Goal: Task Accomplishment & Management: Use online tool/utility

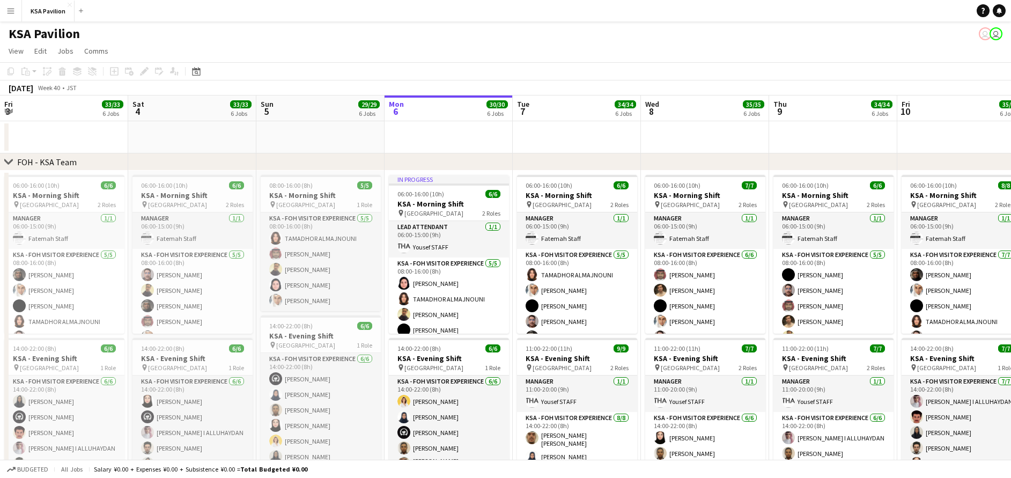
scroll to position [0, 256]
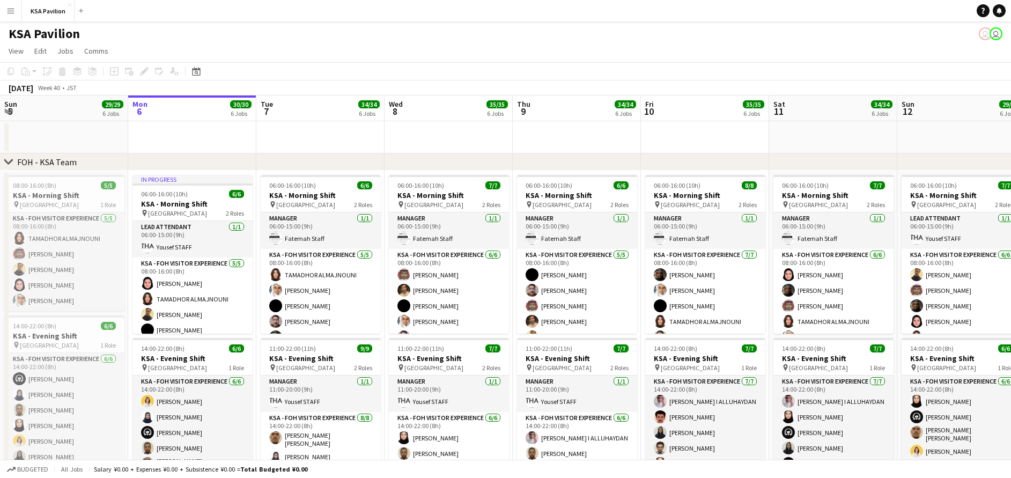
click at [7, 16] on button "Menu" at bounding box center [10, 10] width 21 height 21
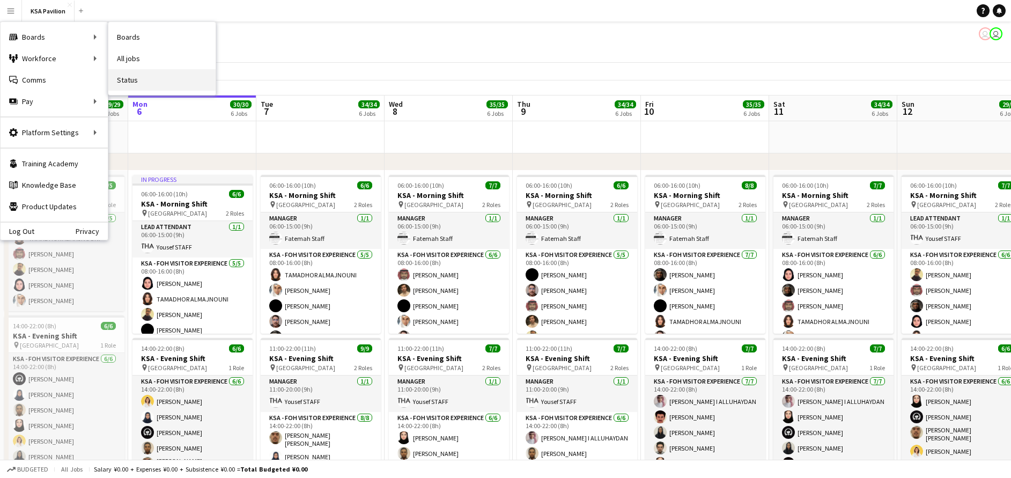
click at [142, 85] on link "Status" at bounding box center [161, 79] width 107 height 21
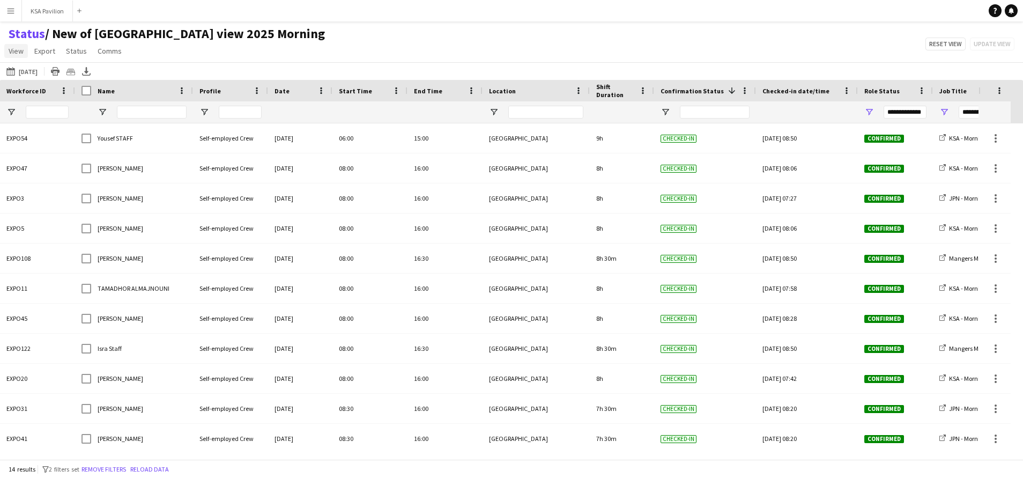
click at [20, 50] on span "View" at bounding box center [16, 51] width 15 height 10
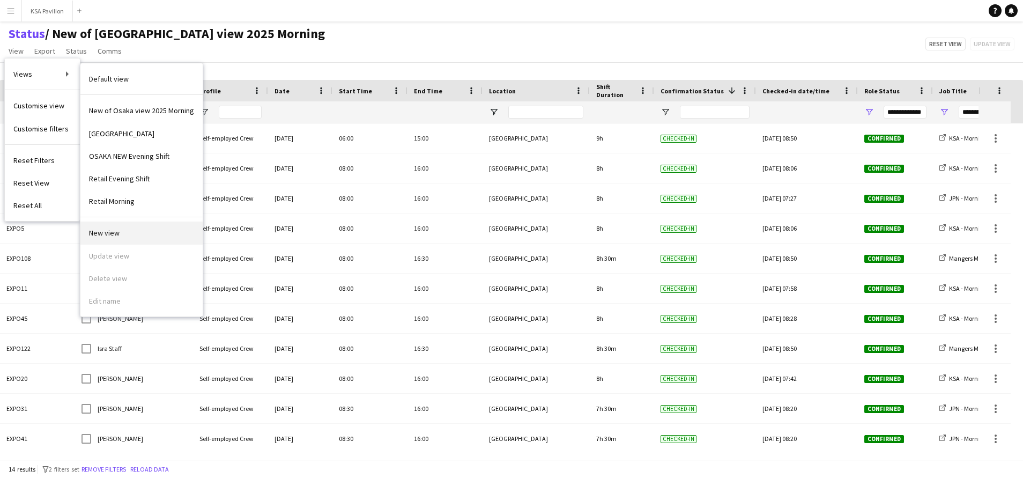
click at [163, 238] on link "New view" at bounding box center [141, 233] width 122 height 23
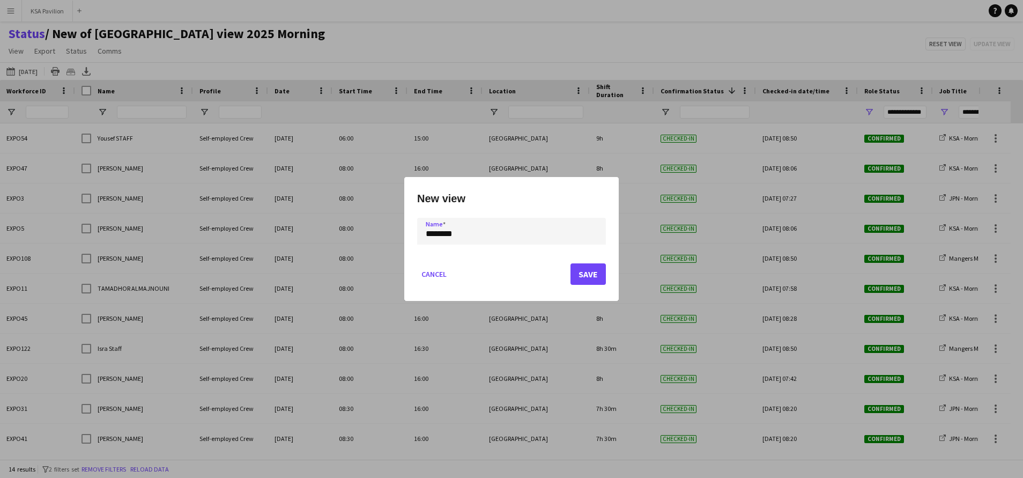
type input "********"
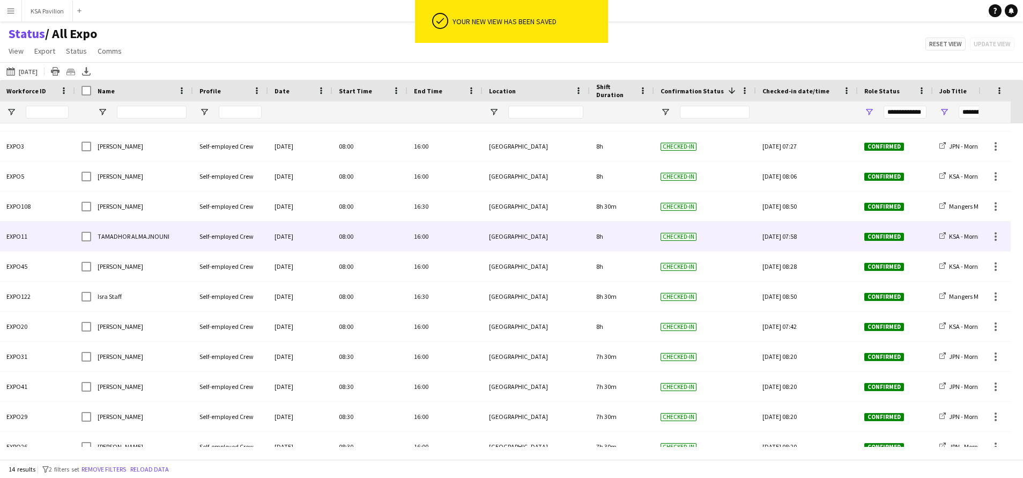
scroll to position [97, 0]
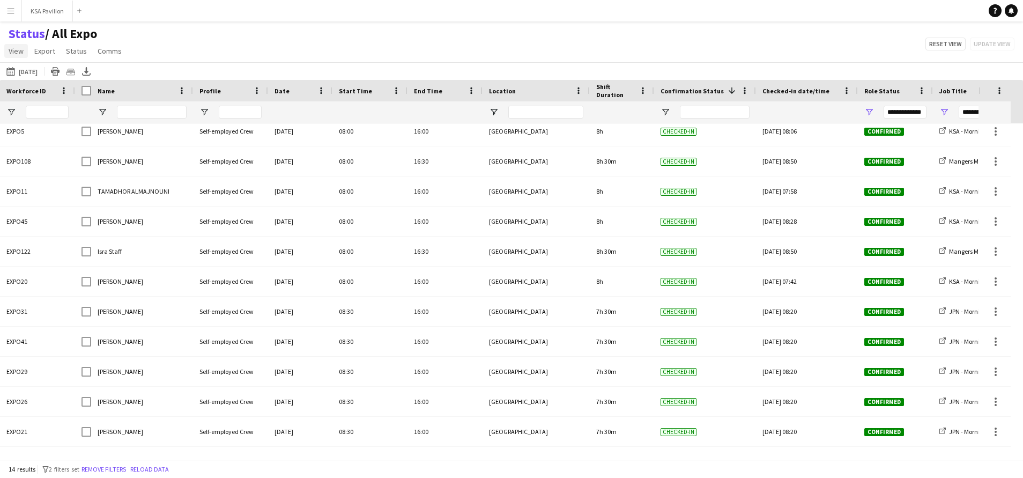
click at [21, 48] on span "View" at bounding box center [16, 51] width 15 height 10
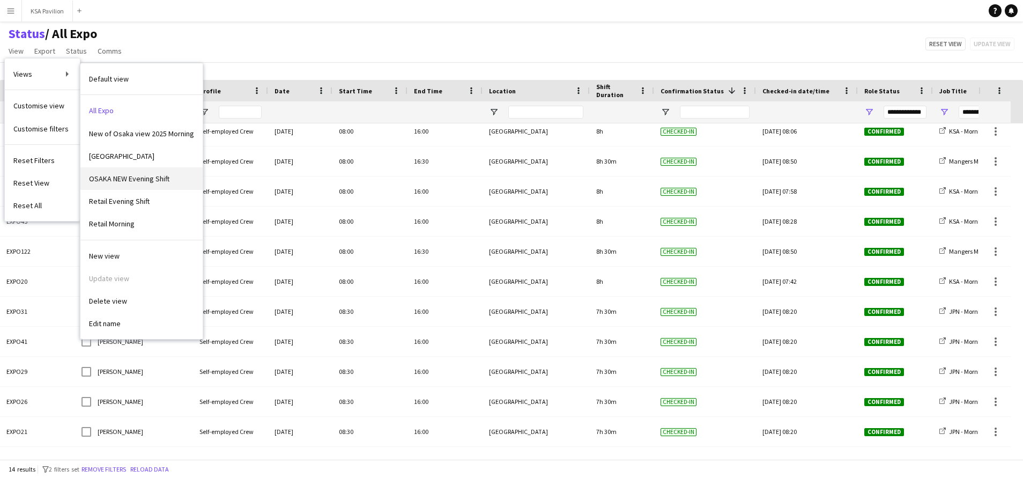
click at [144, 183] on span "OSAKA NEW Evening Shift" at bounding box center [129, 179] width 80 height 10
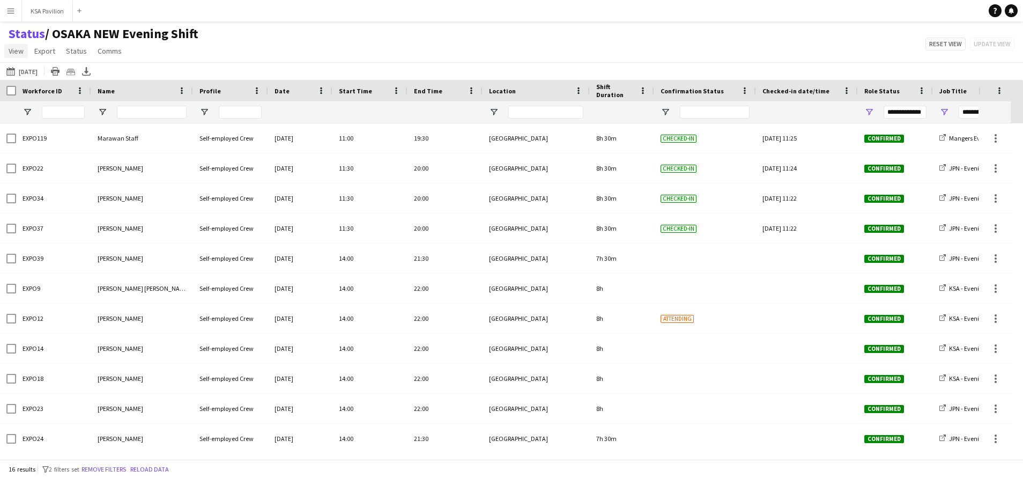
click at [12, 53] on span "View" at bounding box center [16, 51] width 15 height 10
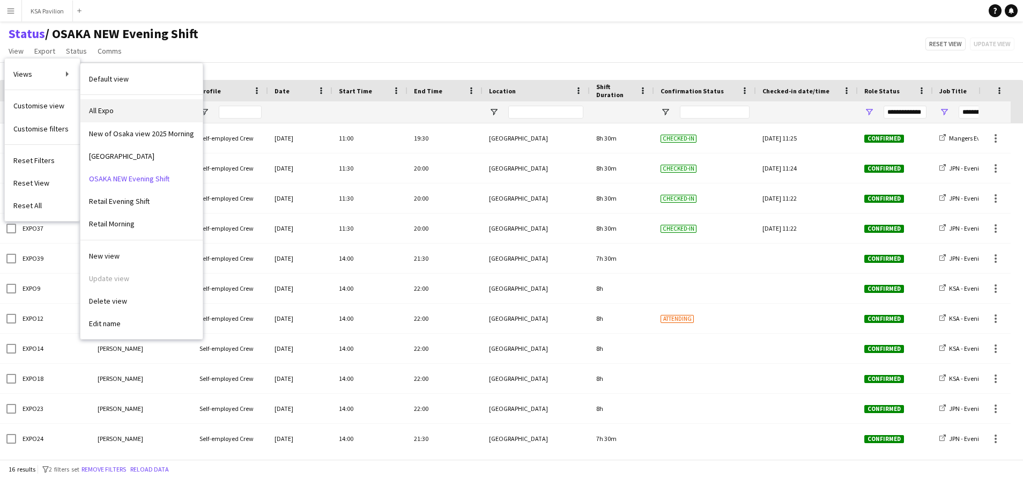
click at [116, 113] on link "All Expo" at bounding box center [141, 110] width 122 height 23
type input "**********"
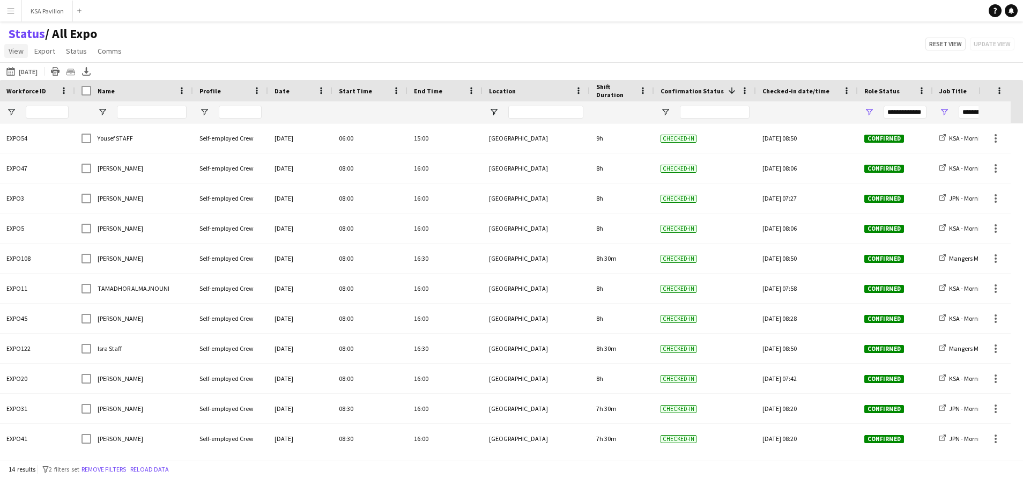
click at [21, 50] on span "View" at bounding box center [16, 51] width 15 height 10
click at [54, 104] on span "Customise view" at bounding box center [38, 106] width 51 height 10
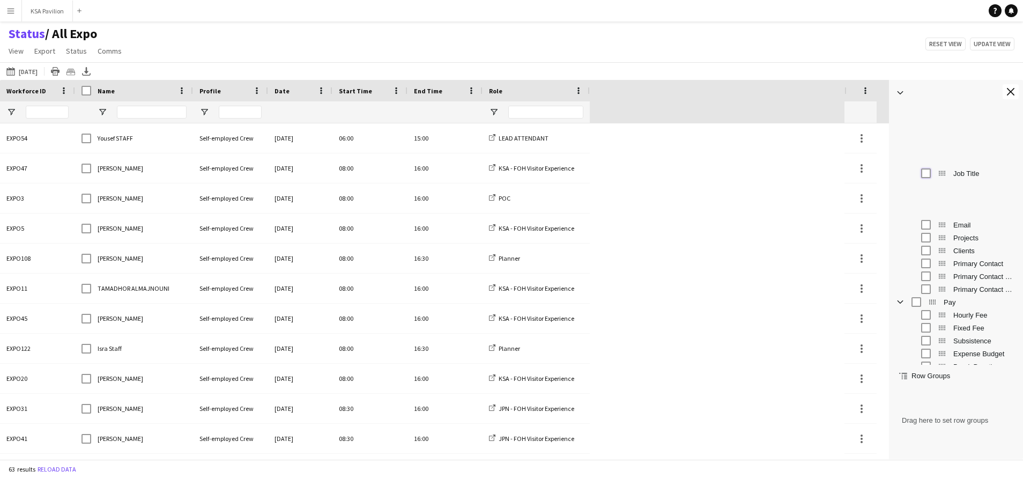
scroll to position [391, 0]
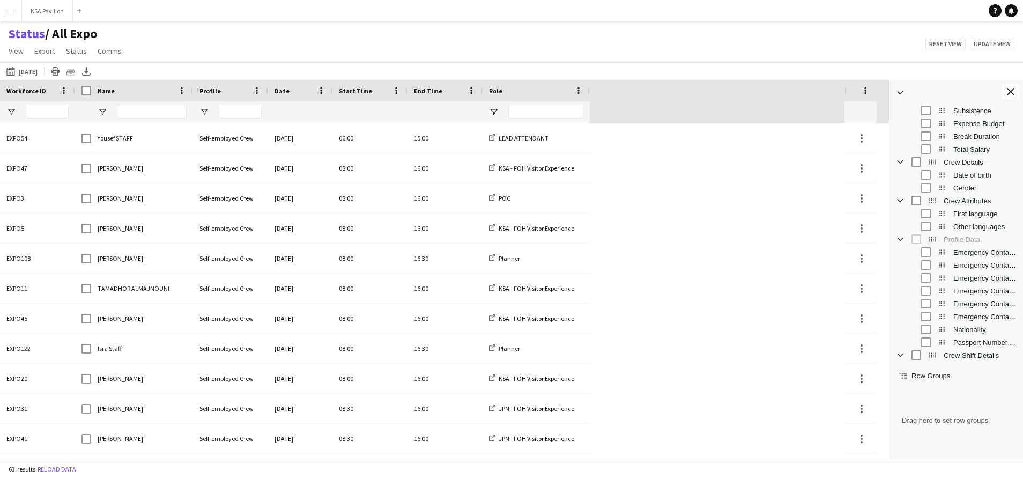
click at [828, 50] on div "Status / All Expo View Views Default view All Expo New of [GEOGRAPHIC_DATA] vie…" at bounding box center [511, 44] width 1023 height 36
click at [1011, 94] on button "Close tool panel" at bounding box center [1011, 91] width 16 height 15
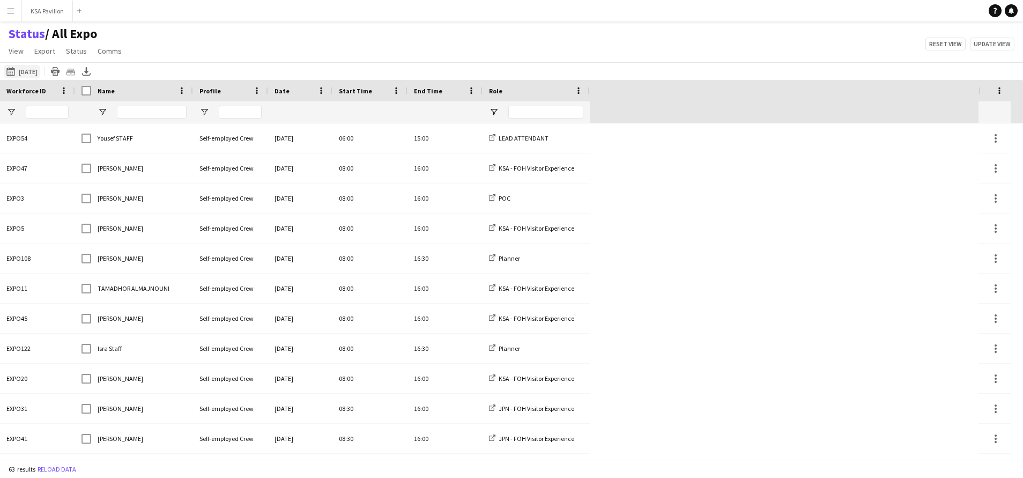
click at [9, 70] on app-icon "[DATE]" at bounding box center [12, 71] width 12 height 9
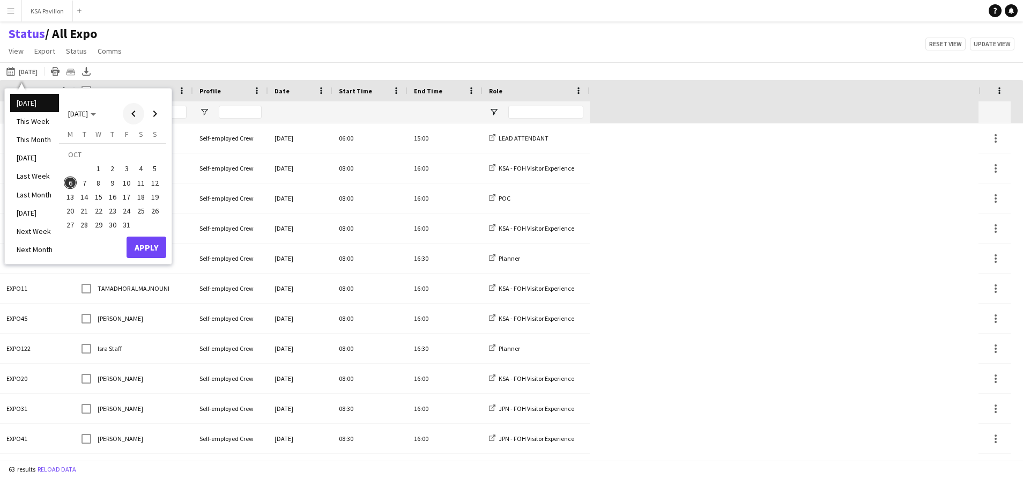
click at [134, 109] on span "Previous month" at bounding box center [133, 113] width 21 height 21
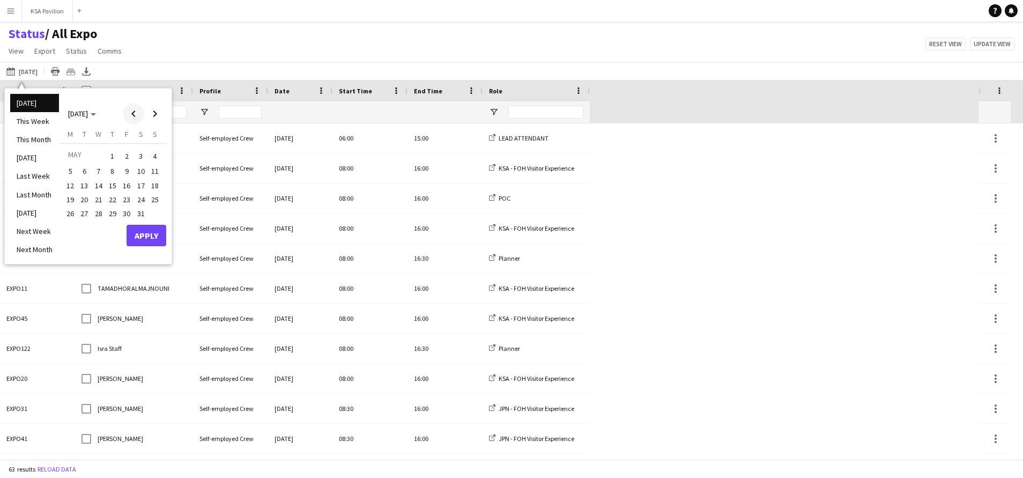
click at [134, 109] on span "Previous month" at bounding box center [133, 113] width 21 height 21
click at [145, 181] on span "15" at bounding box center [141, 185] width 13 height 13
click at [157, 117] on span "Next month" at bounding box center [154, 113] width 21 height 21
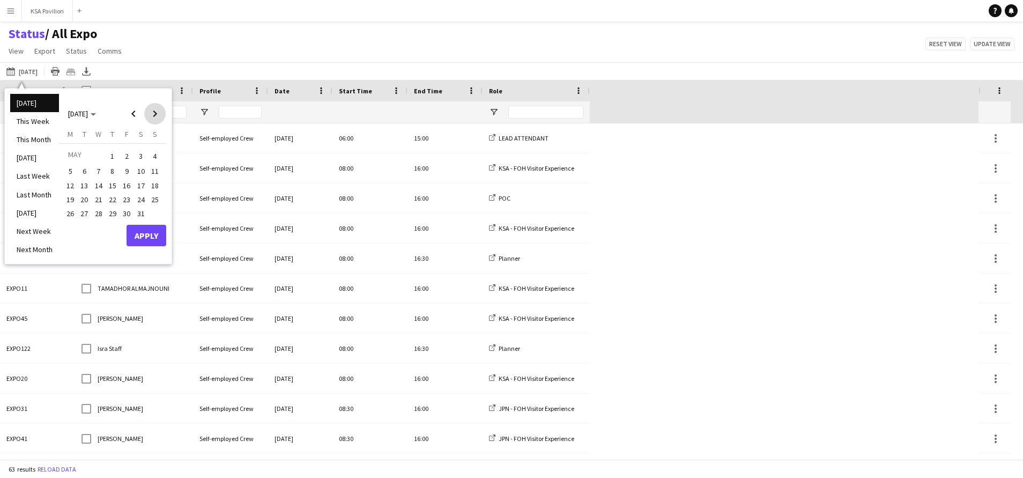
click at [157, 117] on span "Next month" at bounding box center [154, 113] width 21 height 21
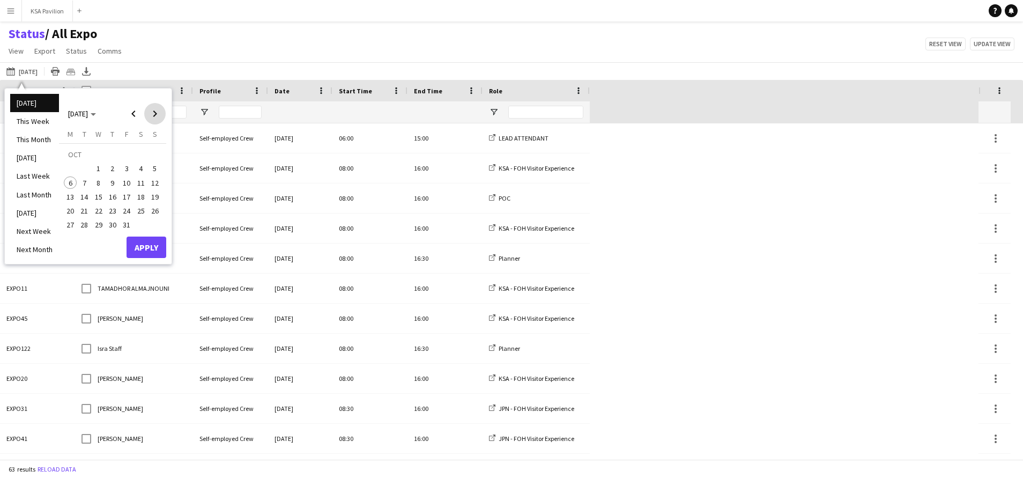
click at [157, 117] on span "Next month" at bounding box center [154, 113] width 21 height 21
click at [134, 118] on span "Previous month" at bounding box center [133, 113] width 21 height 21
click at [70, 197] on span "13" at bounding box center [70, 196] width 13 height 13
click at [153, 253] on button "Apply" at bounding box center [147, 247] width 40 height 21
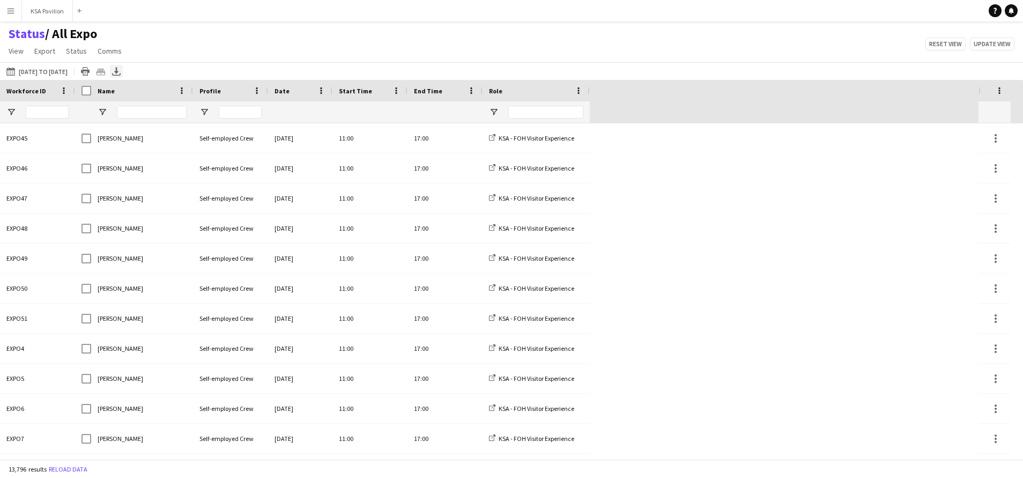
click at [119, 72] on icon at bounding box center [116, 70] width 4 height 6
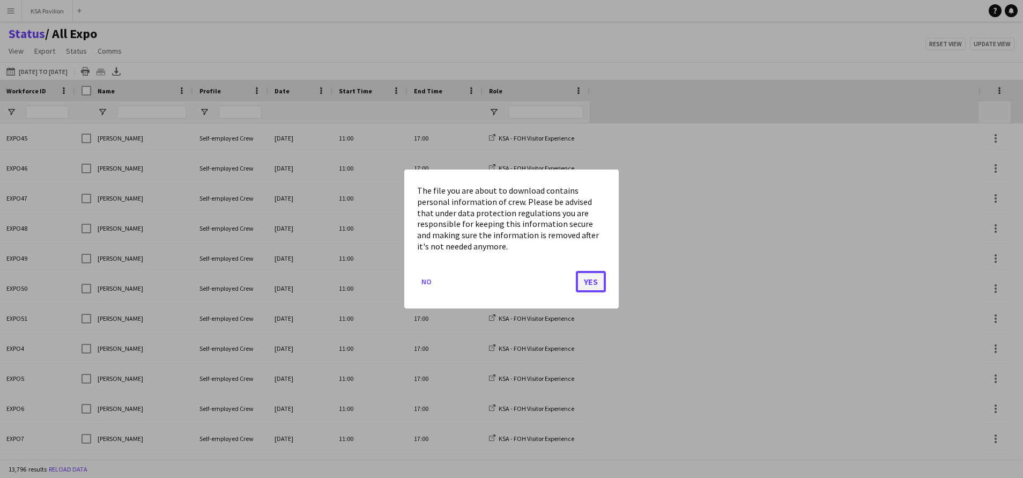
click at [592, 287] on button "Yes" at bounding box center [591, 281] width 30 height 21
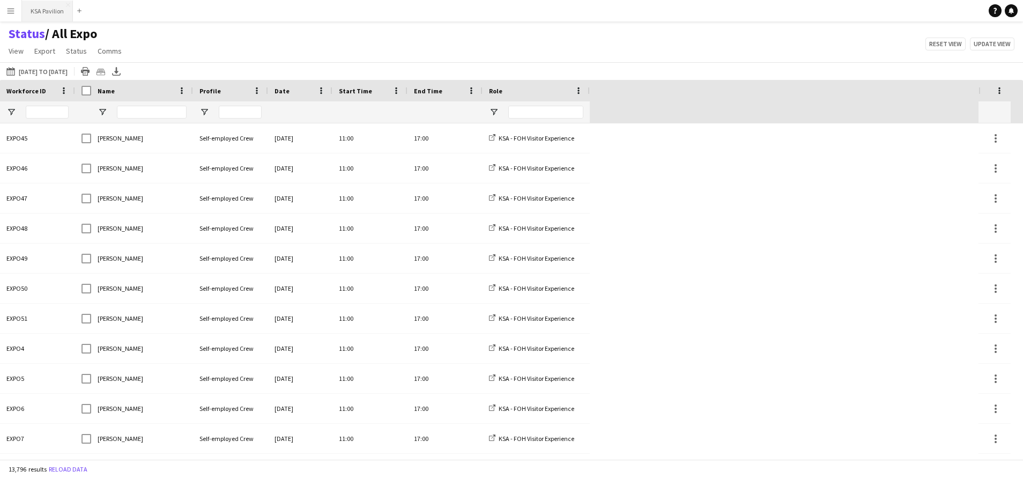
click at [48, 3] on button "KSA Pavilion Close" at bounding box center [47, 11] width 51 height 21
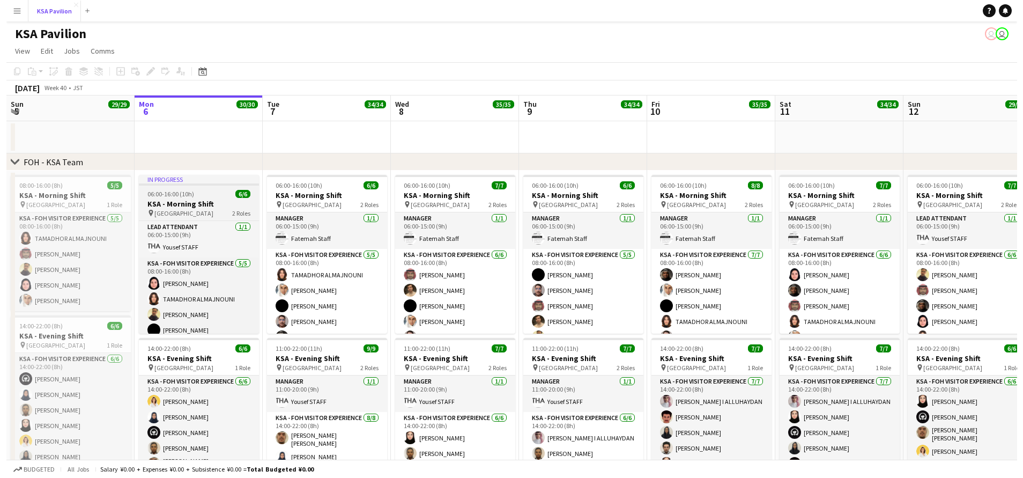
scroll to position [23, 0]
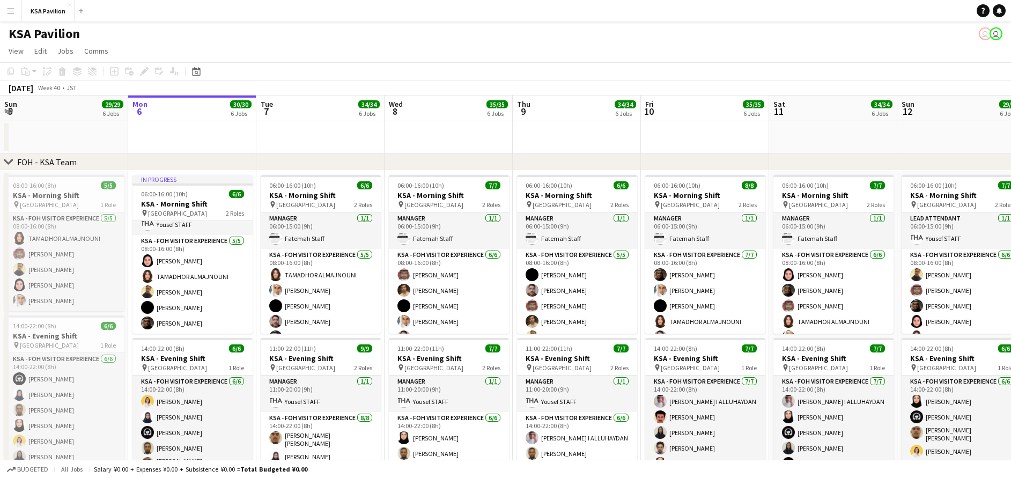
click at [11, 8] on app-icon "Menu" at bounding box center [10, 10] width 9 height 9
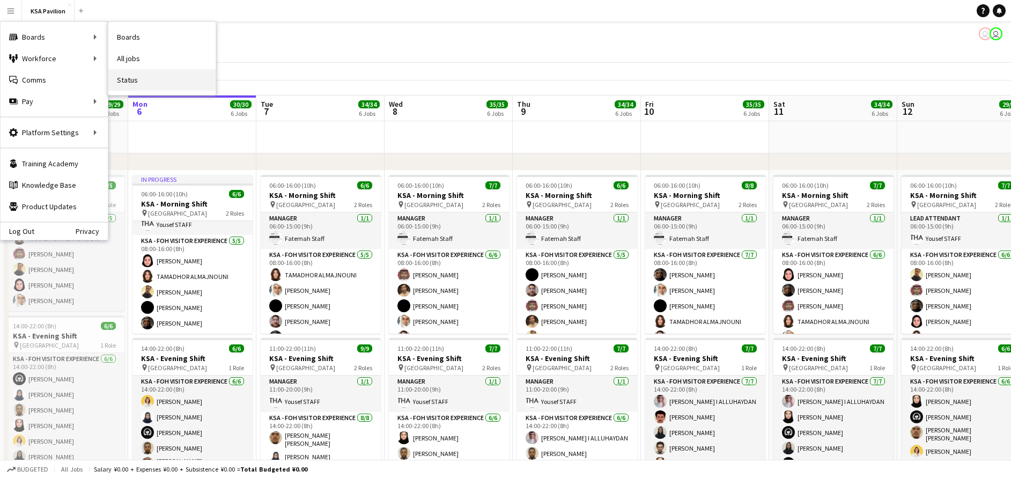
click at [143, 77] on link "Status" at bounding box center [161, 79] width 107 height 21
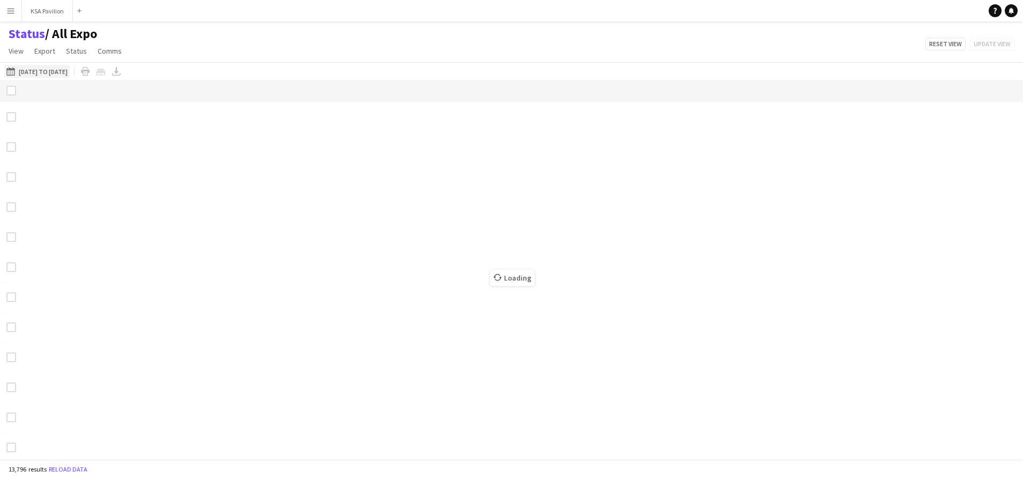
click at [21, 68] on button "[DATE] to [DATE] [DATE] to [DATE]" at bounding box center [36, 71] width 65 height 13
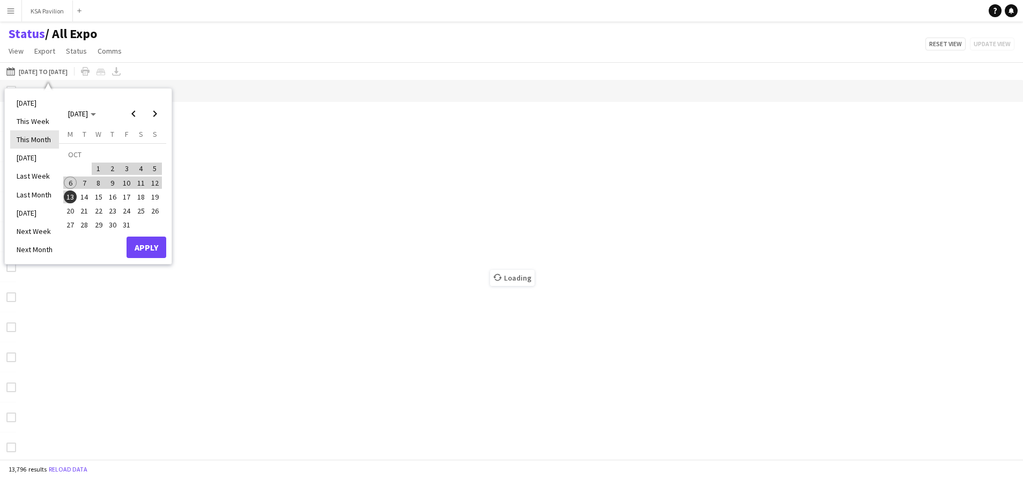
click at [46, 134] on li "This Month" at bounding box center [34, 139] width 49 height 18
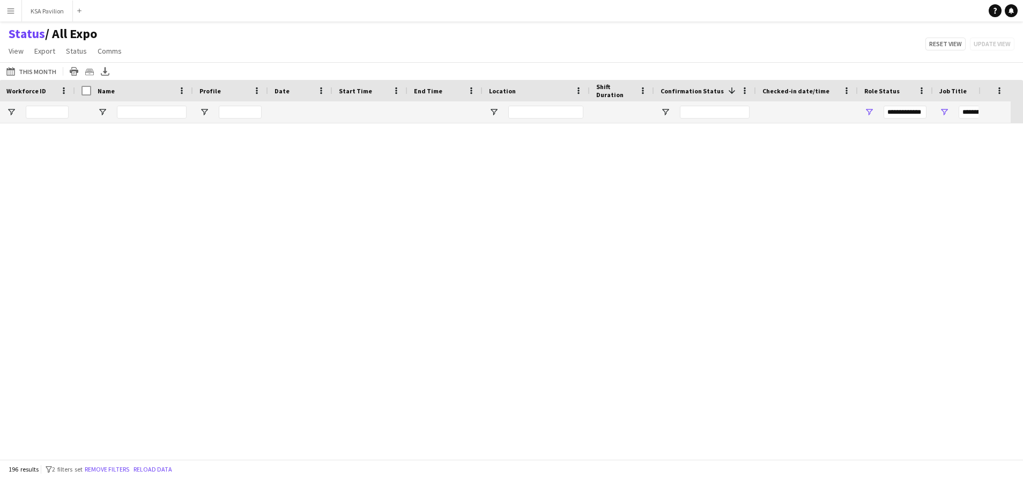
scroll to position [5564, 0]
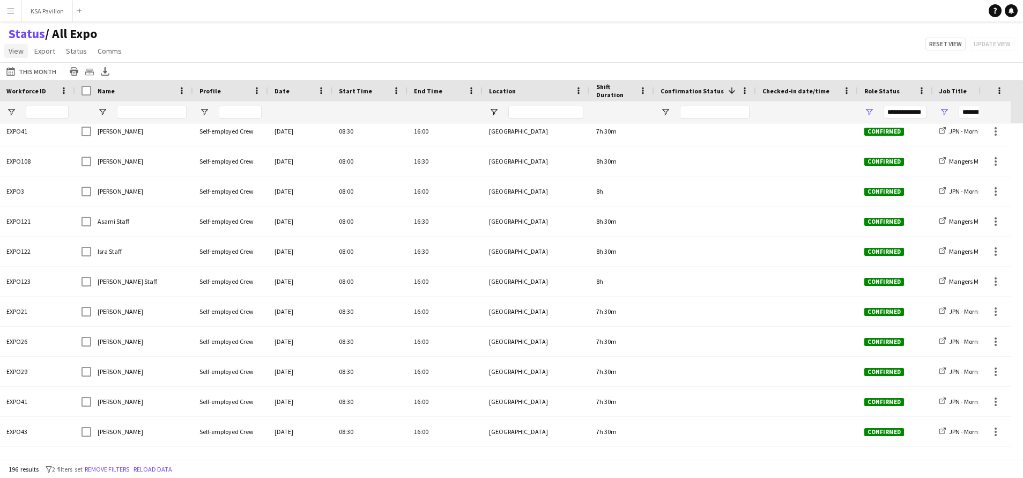
click at [18, 54] on span "View" at bounding box center [16, 51] width 15 height 10
click at [45, 107] on span "Customise view" at bounding box center [38, 106] width 51 height 10
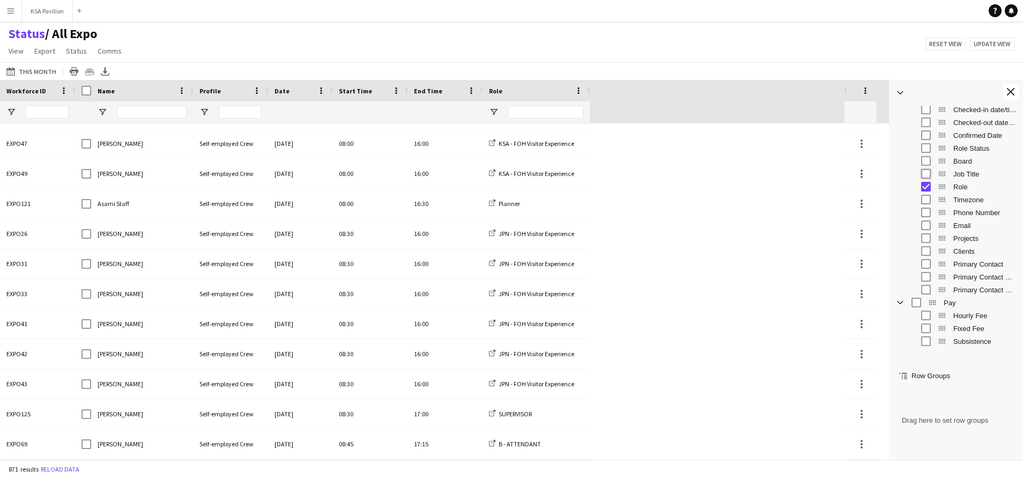
scroll to position [161, 0]
click at [1009, 90] on app-icon "Close tool panel" at bounding box center [1011, 92] width 8 height 8
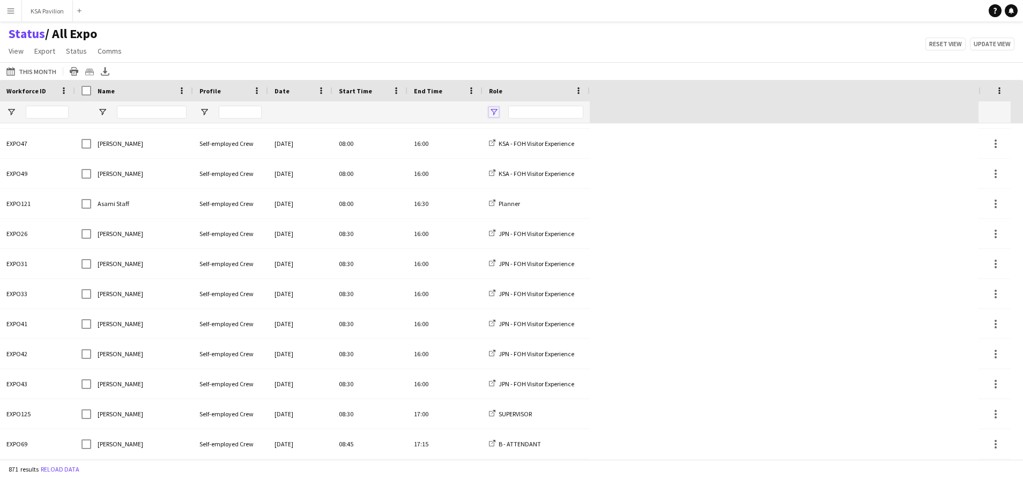
click at [493, 110] on span "Open Filter Menu" at bounding box center [494, 112] width 10 height 10
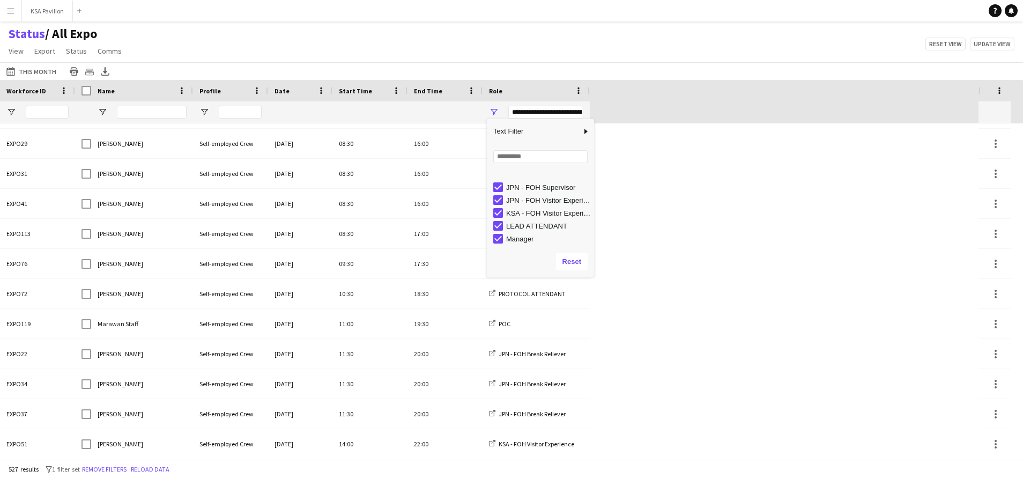
scroll to position [132, 0]
type input "**********"
click at [426, 47] on div "Status / All Expo View Views Default view All Expo New of [GEOGRAPHIC_DATA] vie…" at bounding box center [511, 44] width 1023 height 36
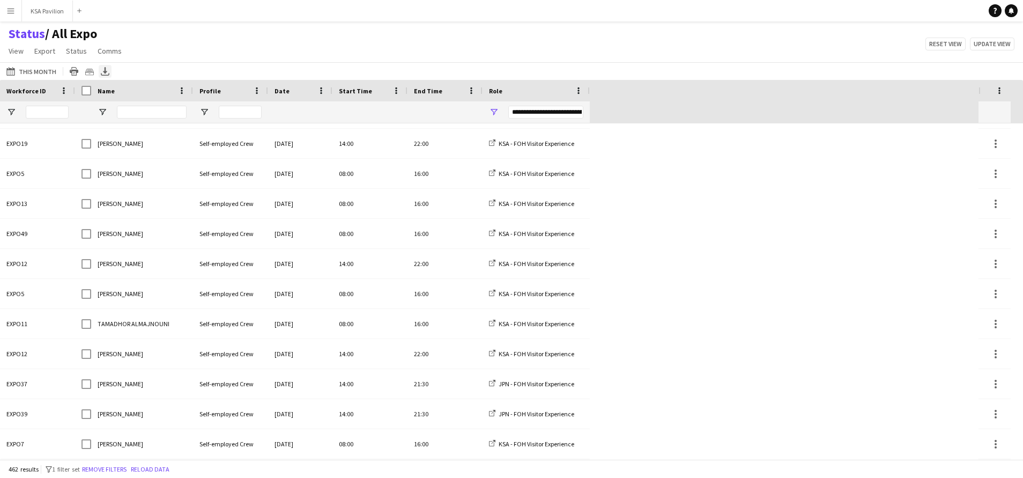
click at [101, 72] on icon "Export XLSX" at bounding box center [105, 71] width 9 height 9
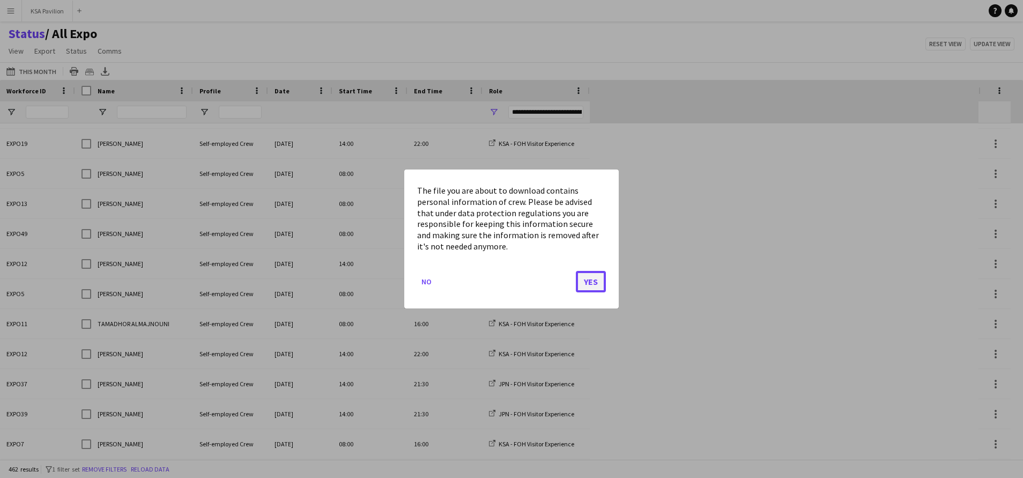
click at [603, 281] on button "Yes" at bounding box center [591, 281] width 30 height 21
